Goal: Task Accomplishment & Management: Manage account settings

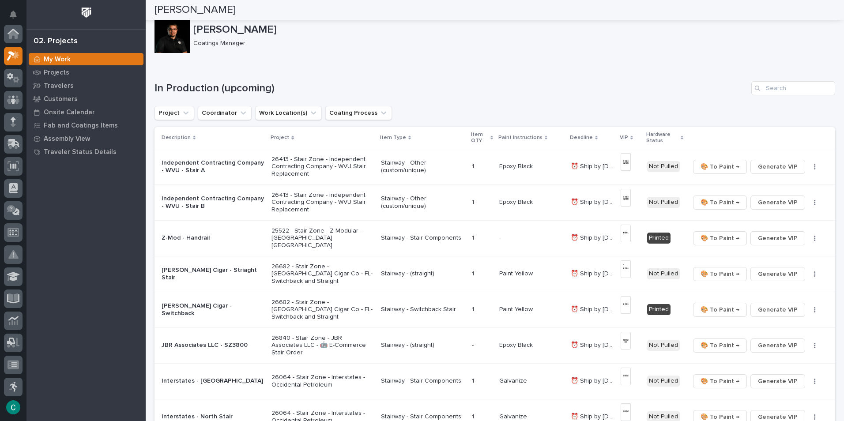
scroll to position [22, 0]
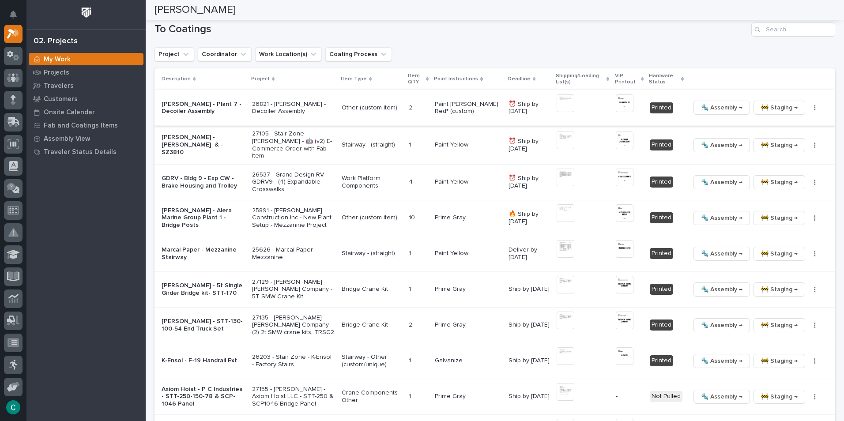
click at [726, 106] on span "🔩 Assembly →" at bounding box center [722, 107] width 42 height 11
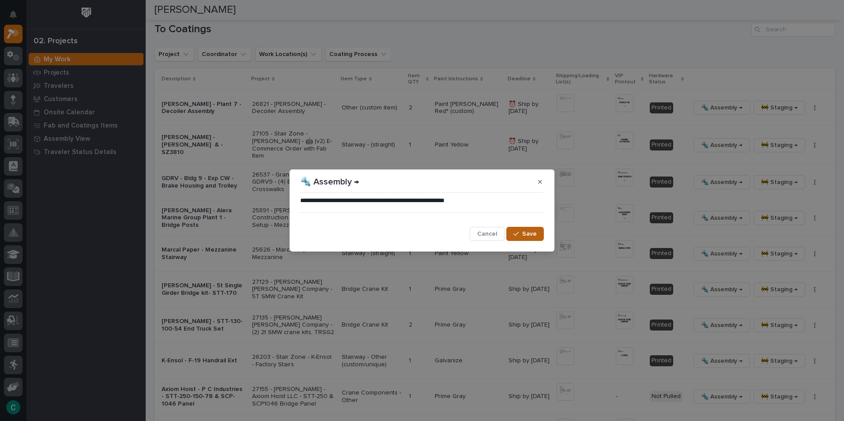
click at [534, 233] on span "Save" at bounding box center [529, 234] width 15 height 8
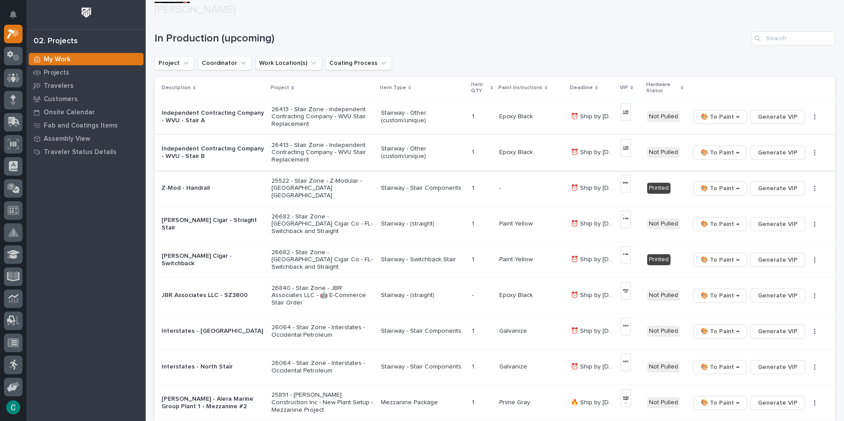
scroll to position [70, 0]
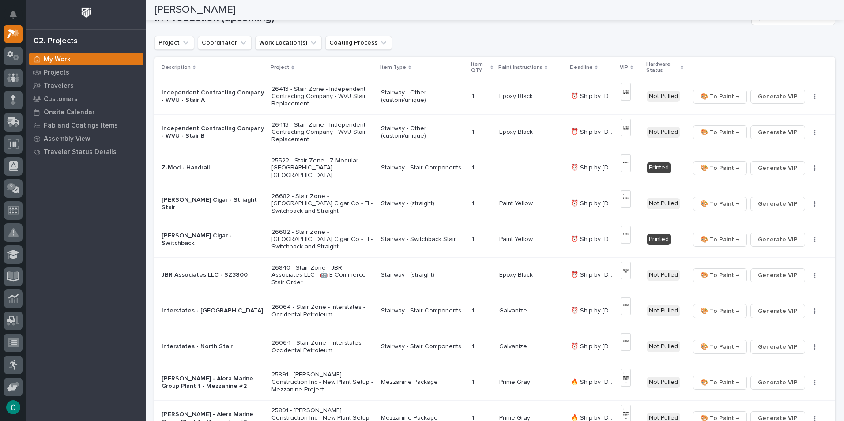
click at [588, 201] on p "⏰ Ship by [DATE]" at bounding box center [593, 202] width 45 height 9
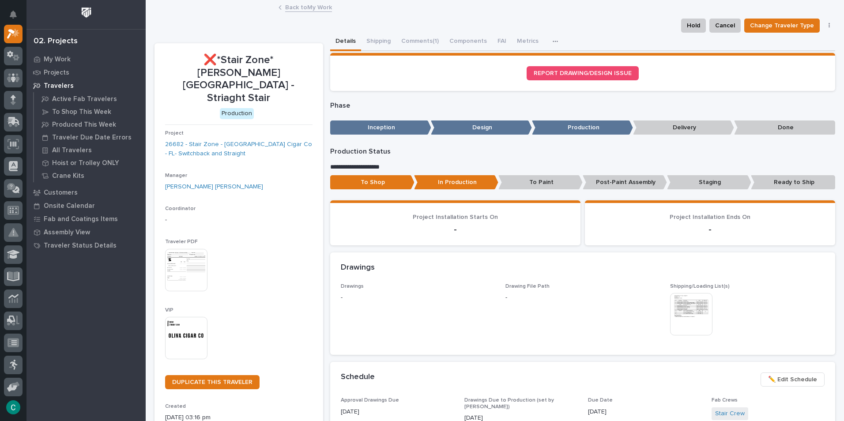
click at [694, 319] on img at bounding box center [691, 314] width 42 height 42
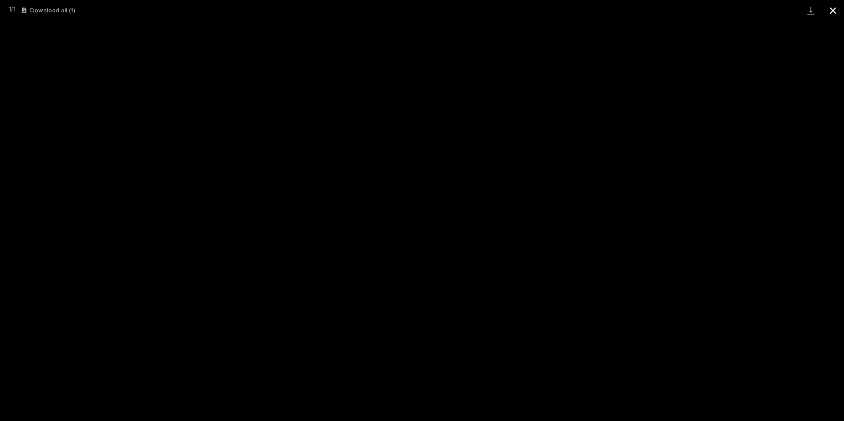
click at [834, 15] on button "Close gallery" at bounding box center [833, 10] width 22 height 21
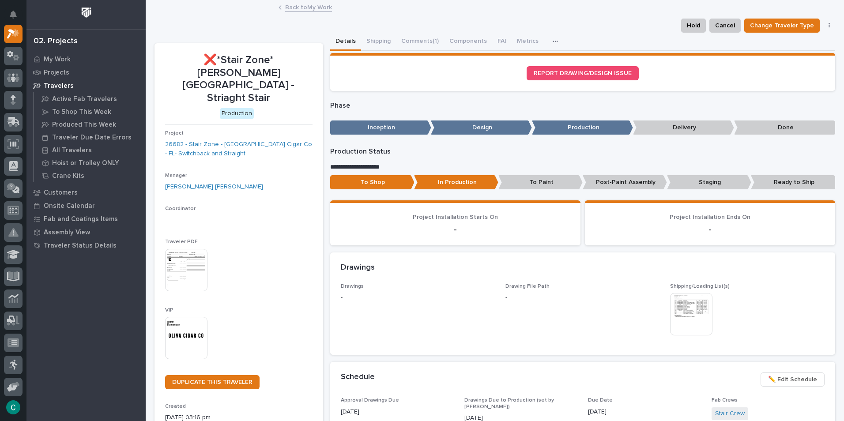
click at [313, 3] on link "Back to My Work" at bounding box center [308, 7] width 47 height 10
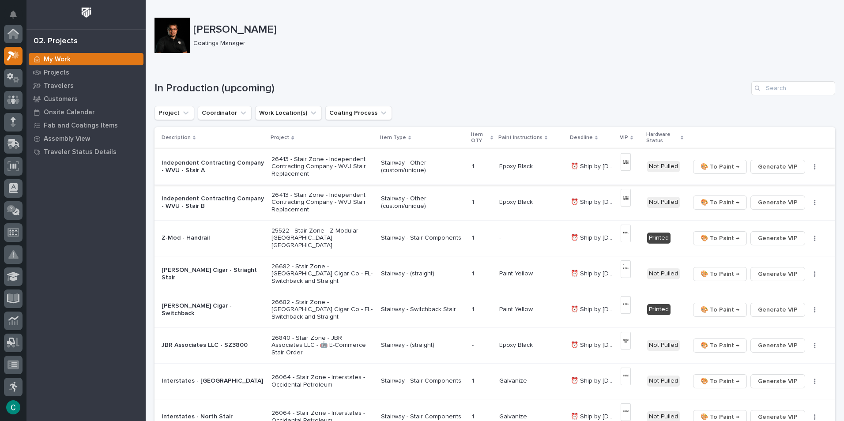
scroll to position [22, 0]
click at [332, 311] on p "26682 - Stair Zone - [GEOGRAPHIC_DATA] Cigar Co - FL- Switchback and Straight" at bounding box center [323, 310] width 102 height 22
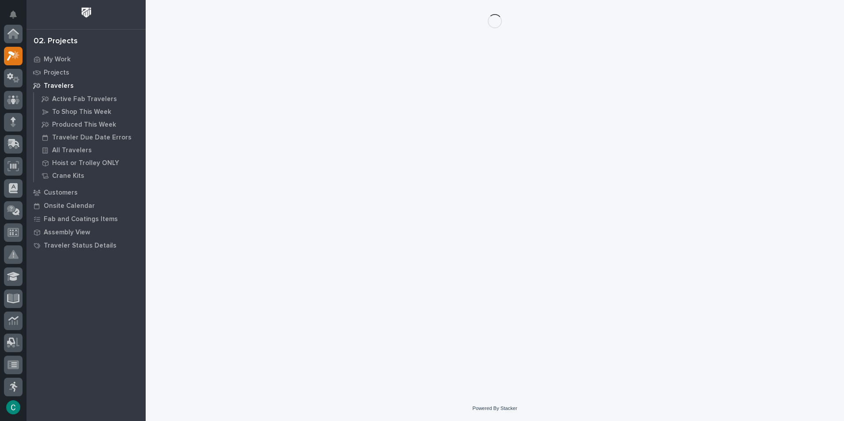
scroll to position [22, 0]
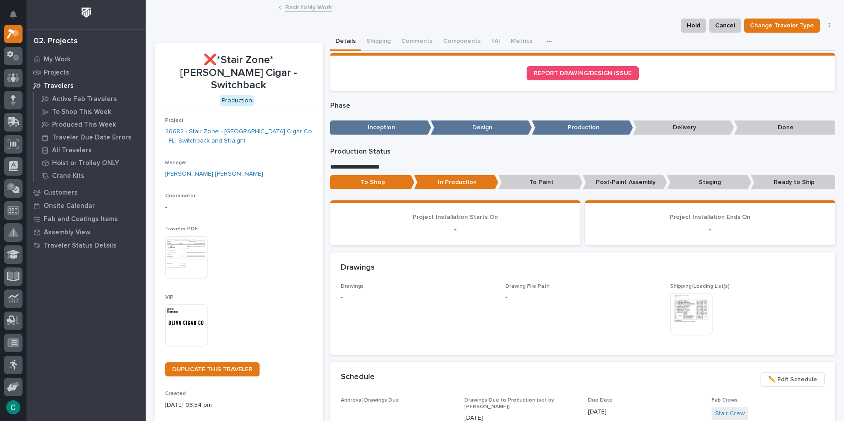
click at [373, 43] on button "Shipping" at bounding box center [378, 42] width 35 height 19
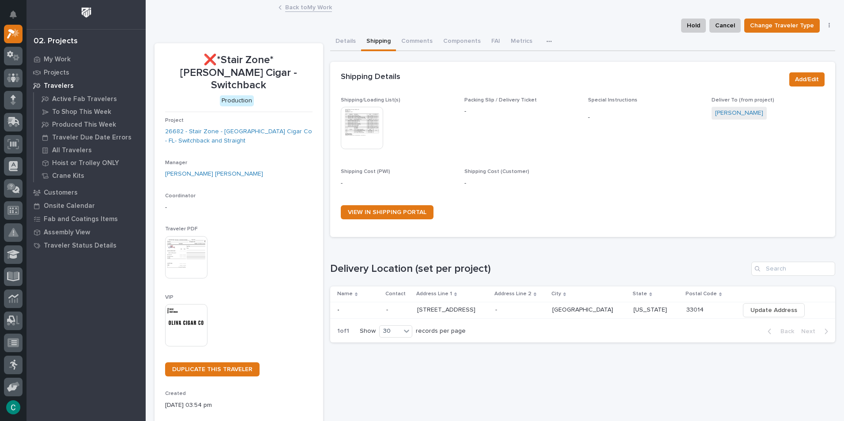
click at [352, 135] on img at bounding box center [362, 128] width 42 height 42
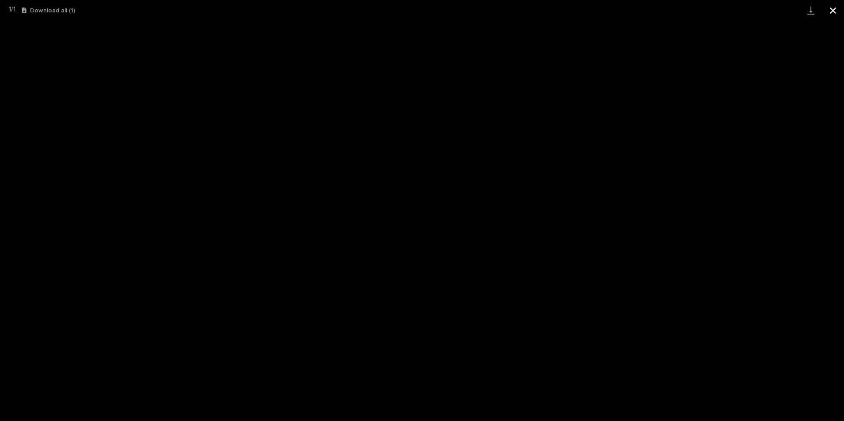
click at [831, 16] on button "Close gallery" at bounding box center [833, 10] width 22 height 21
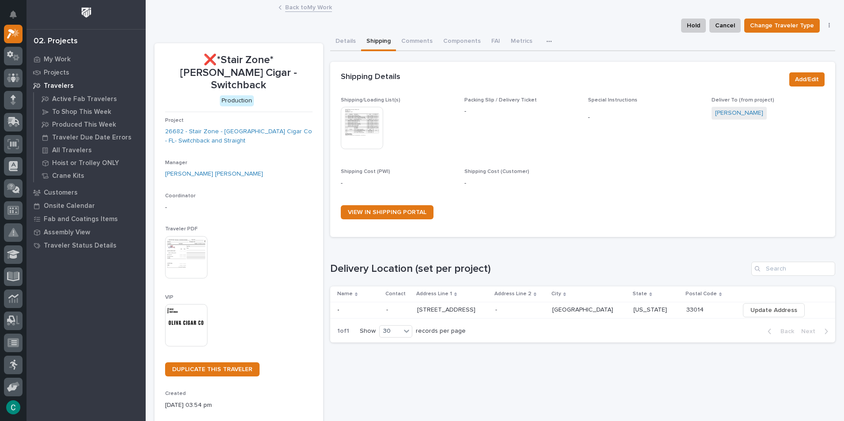
click at [315, 9] on link "Back to My Work" at bounding box center [308, 7] width 47 height 10
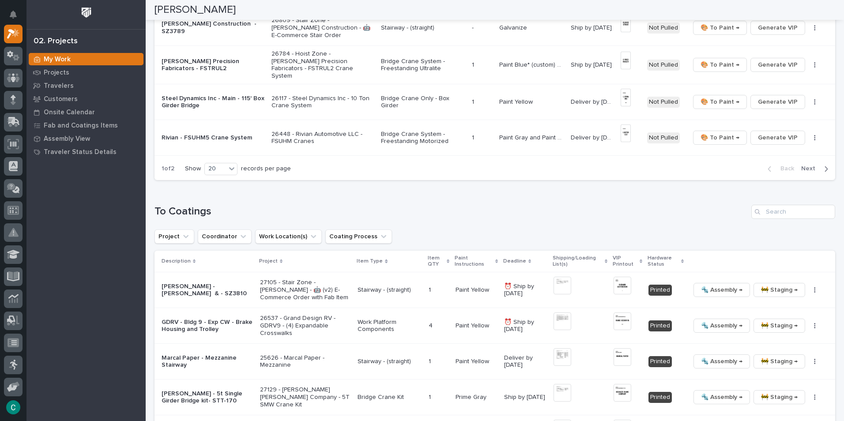
scroll to position [795, 0]
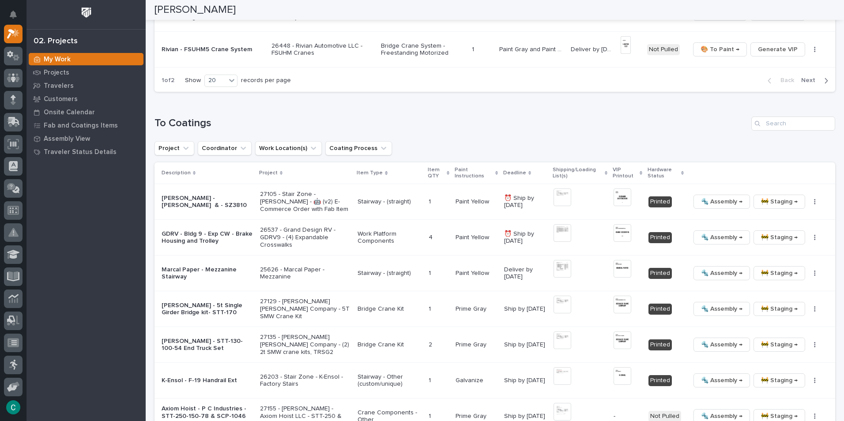
click at [220, 198] on p "[PERSON_NAME] - [PERSON_NAME] & - SZ3810" at bounding box center [207, 202] width 91 height 15
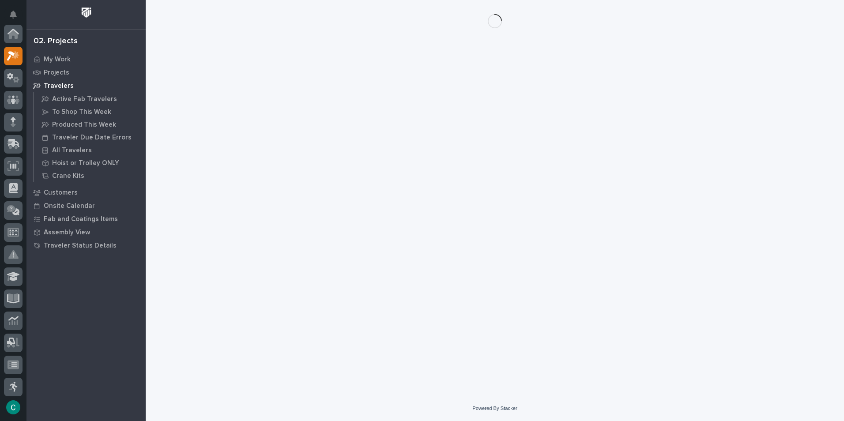
scroll to position [22, 0]
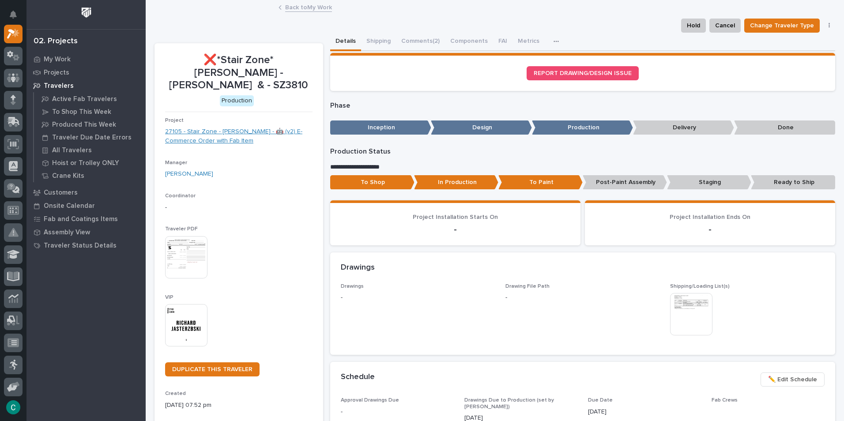
click at [204, 134] on link "27105 - Stair Zone - [PERSON_NAME] - 🤖 (v2) E-Commerce Order with Fab Item" at bounding box center [238, 136] width 147 height 19
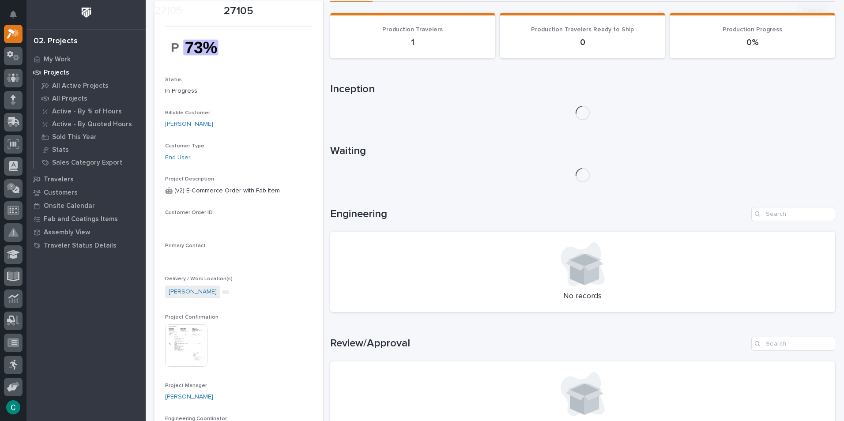
scroll to position [88, 0]
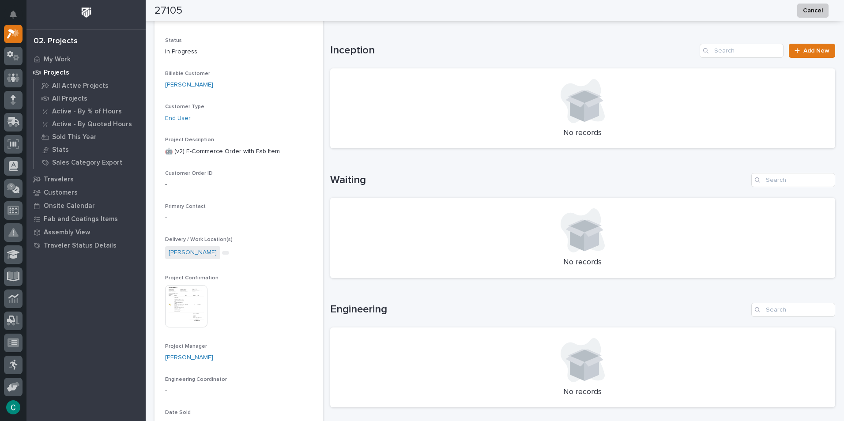
click at [186, 305] on img at bounding box center [186, 306] width 42 height 42
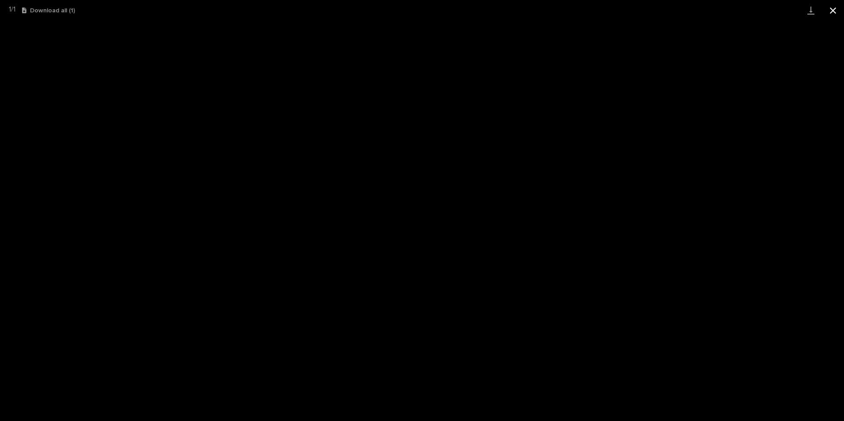
click at [840, 15] on button "Close gallery" at bounding box center [833, 10] width 22 height 21
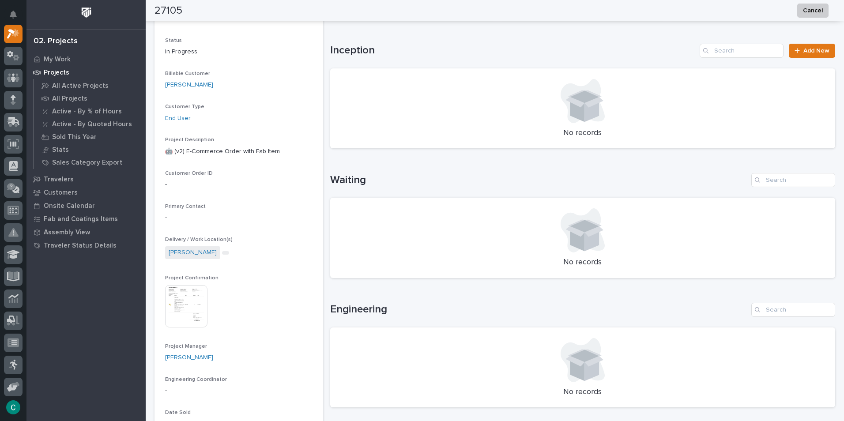
scroll to position [0, 0]
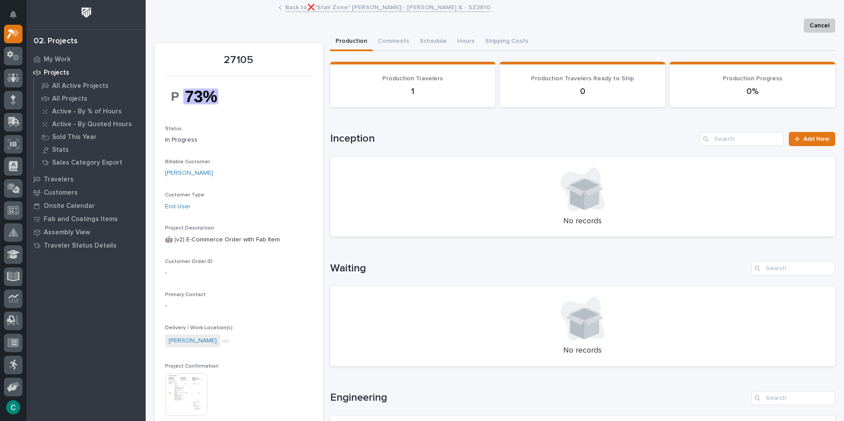
click at [322, 5] on link "Back to ❌*Stair Zone* [PERSON_NAME] - [PERSON_NAME] & - SZ3810" at bounding box center [387, 7] width 205 height 10
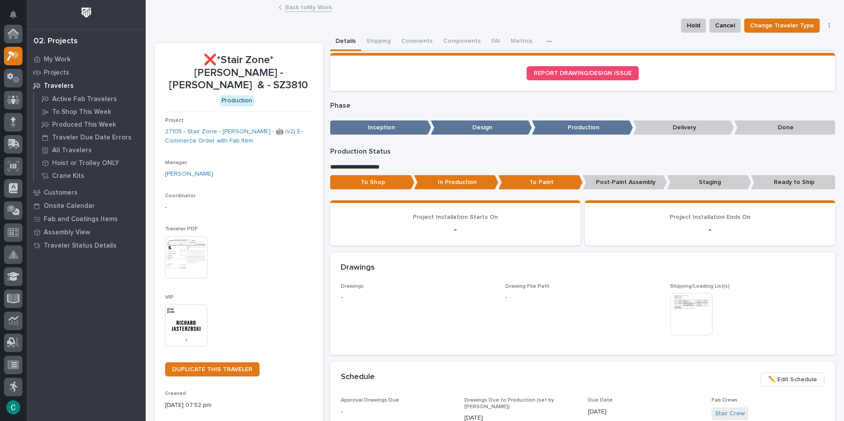
scroll to position [22, 0]
click at [711, 180] on p "Staging" at bounding box center [709, 182] width 84 height 15
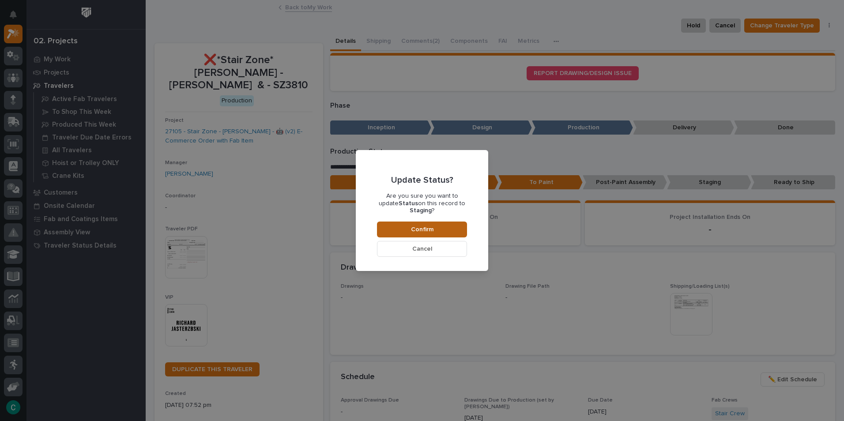
click at [427, 226] on span "Confirm" at bounding box center [422, 230] width 23 height 8
